Goal: Information Seeking & Learning: Learn about a topic

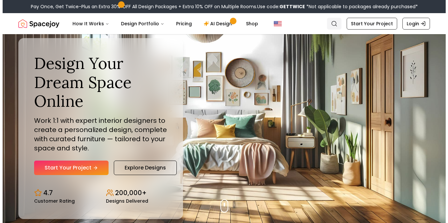
scroll to position [1, 0]
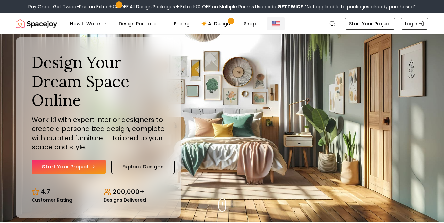
click at [271, 24] on img "Global" at bounding box center [275, 24] width 8 height 8
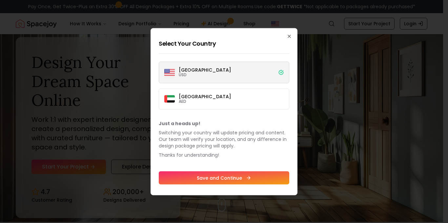
click at [267, 73] on label "[GEOGRAPHIC_DATA] USD" at bounding box center [224, 72] width 131 height 22
click at [0, 0] on button "[GEOGRAPHIC_DATA] USD" at bounding box center [0, 0] width 0 height 0
click at [290, 36] on icon "button" at bounding box center [289, 35] width 5 height 5
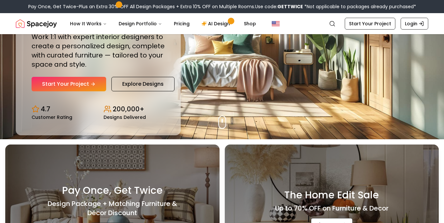
scroll to position [0, 0]
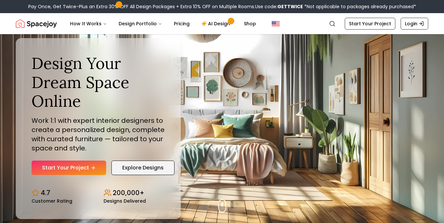
click at [131, 166] on link "Explore Designs" at bounding box center [142, 168] width 63 height 14
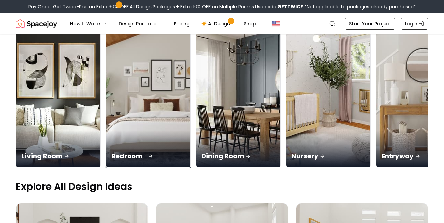
click at [165, 120] on img at bounding box center [148, 93] width 88 height 156
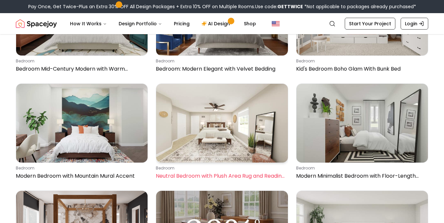
scroll to position [437, 0]
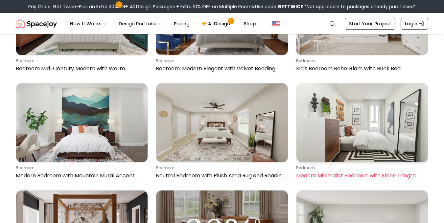
click at [388, 111] on img at bounding box center [361, 122] width 131 height 79
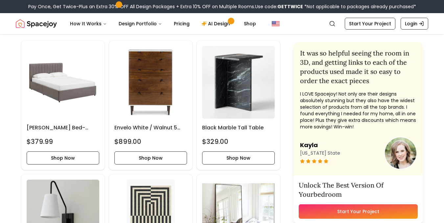
scroll to position [290, 0]
click at [245, 26] on link "Shop" at bounding box center [249, 23] width 23 height 13
